Goal: Information Seeking & Learning: Learn about a topic

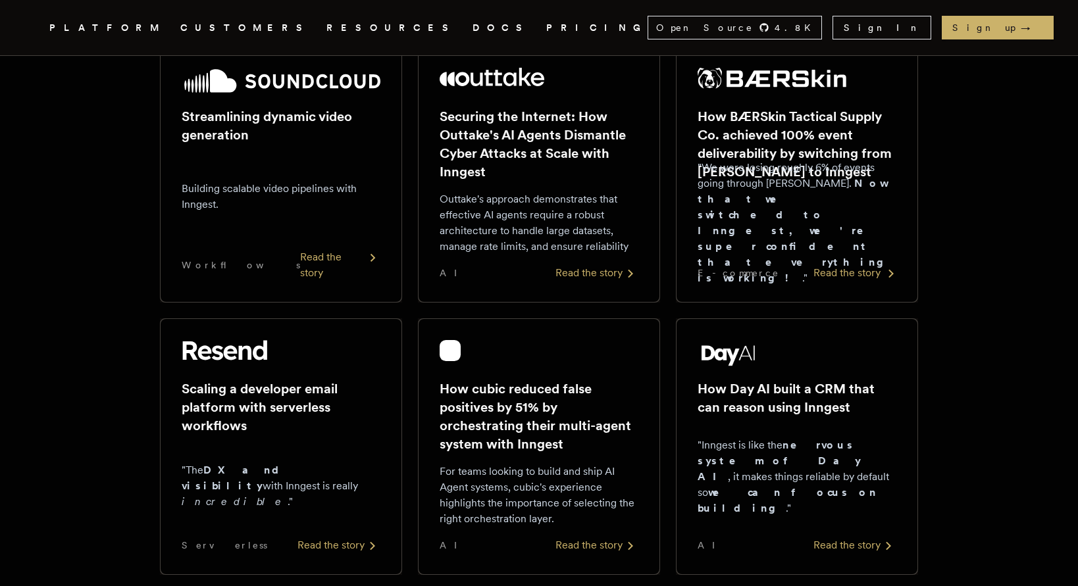
scroll to position [240, 0]
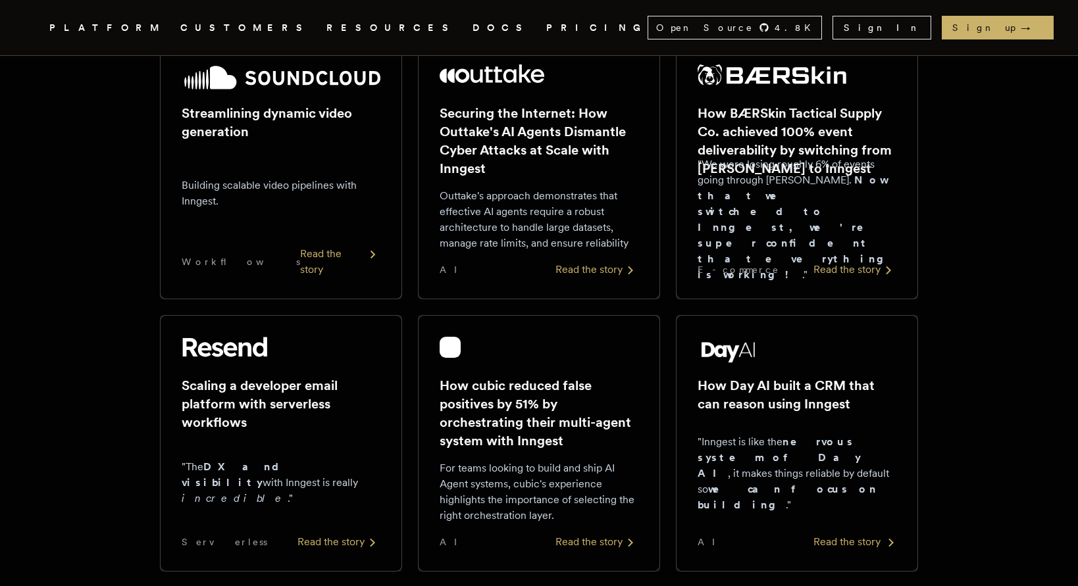
click at [765, 366] on div "How Day AI built a CRM that can reason using Inngest "Inngest is like the nervo…" at bounding box center [796, 443] width 199 height 213
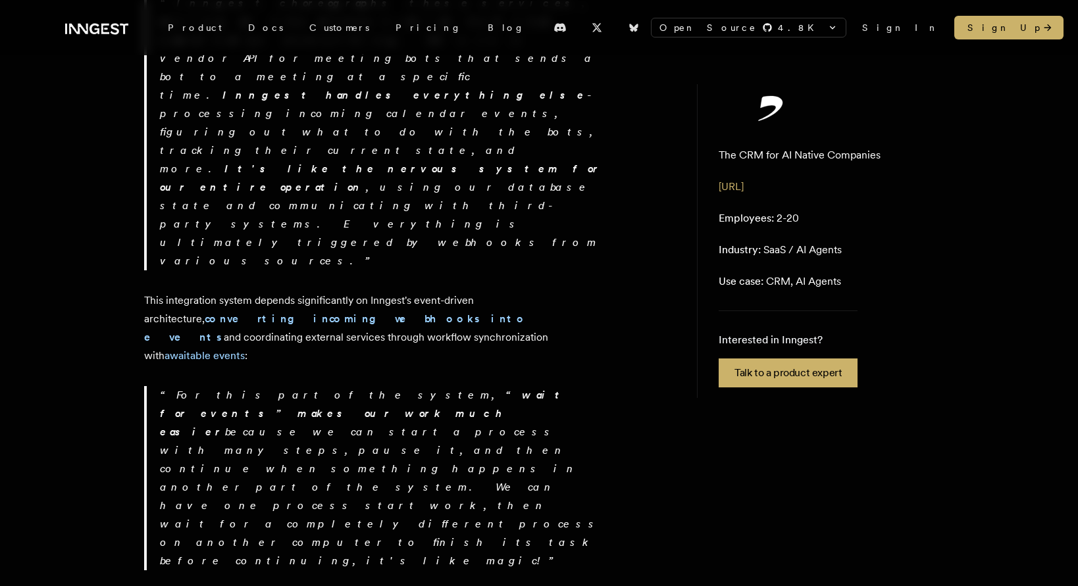
scroll to position [1135, 0]
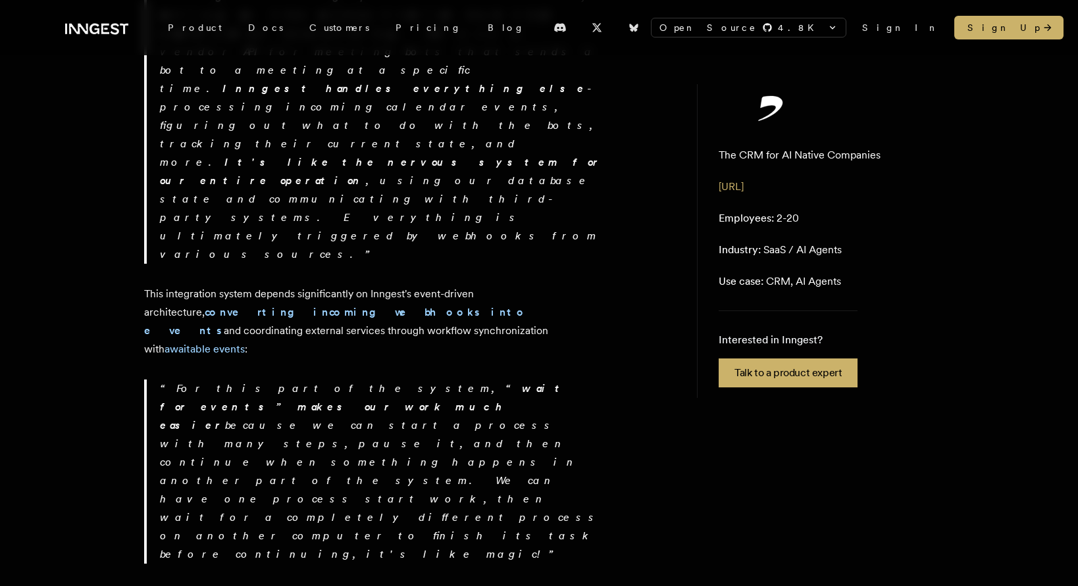
click at [218, 380] on p "For this part of the system, “ wait for events” makes our work much easier beca…" at bounding box center [382, 472] width 445 height 184
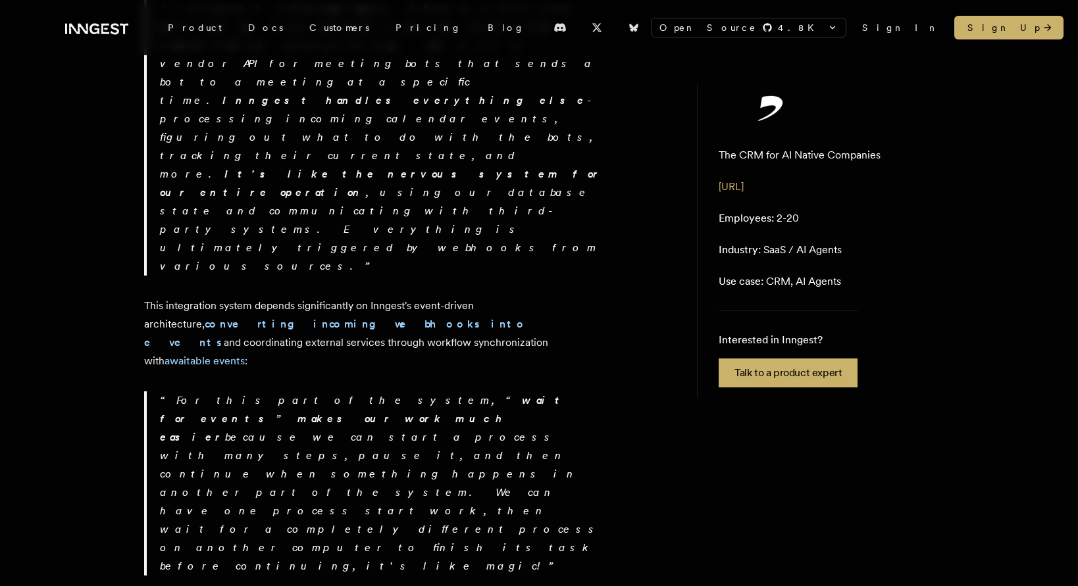
drag, startPoint x: 144, startPoint y: 99, endPoint x: 613, endPoint y: 237, distance: 488.2
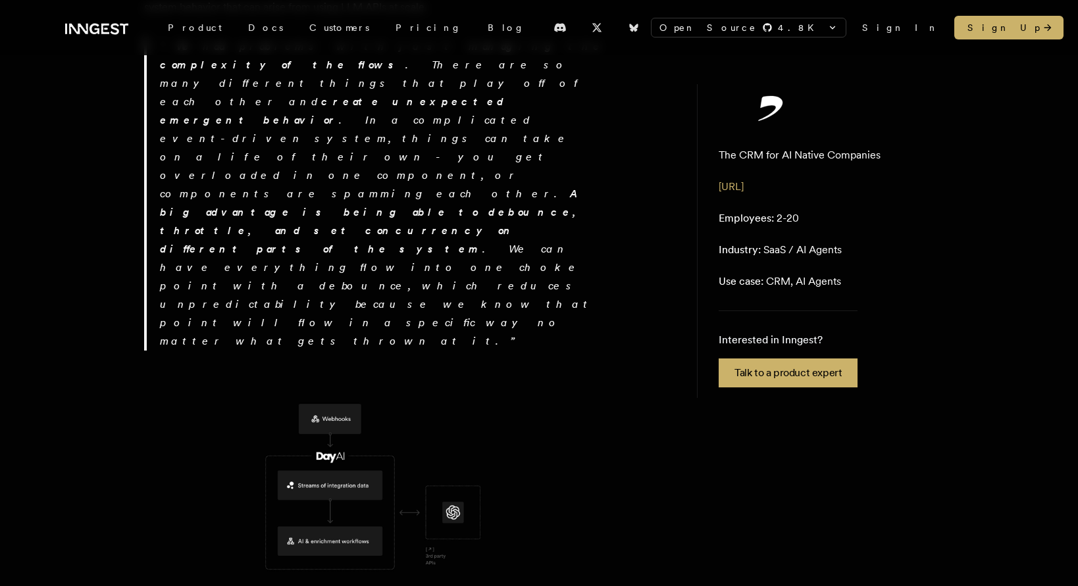
scroll to position [2417, 0]
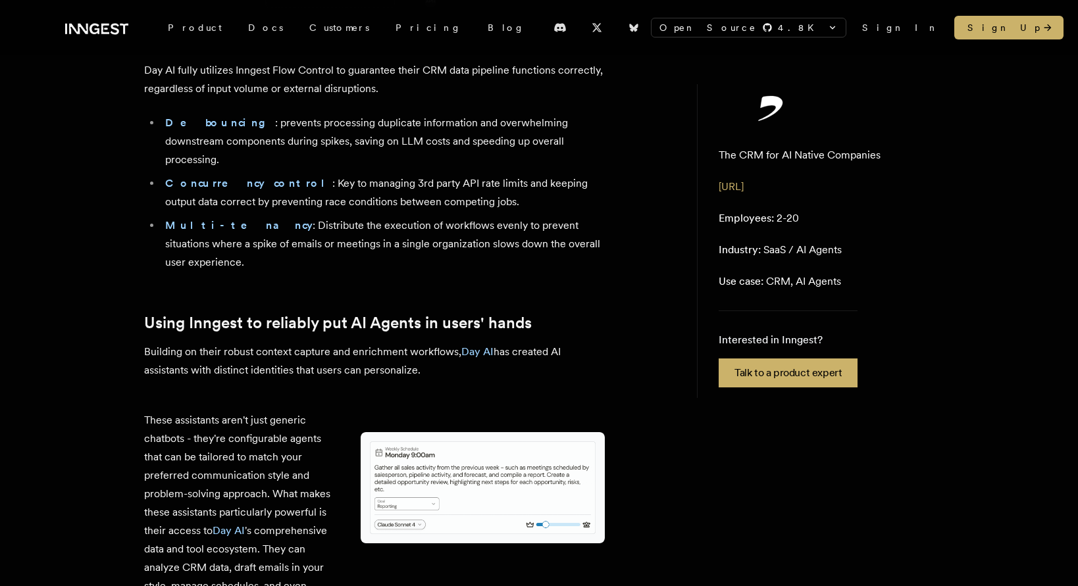
scroll to position [2976, 0]
